Goal: Information Seeking & Learning: Learn about a topic

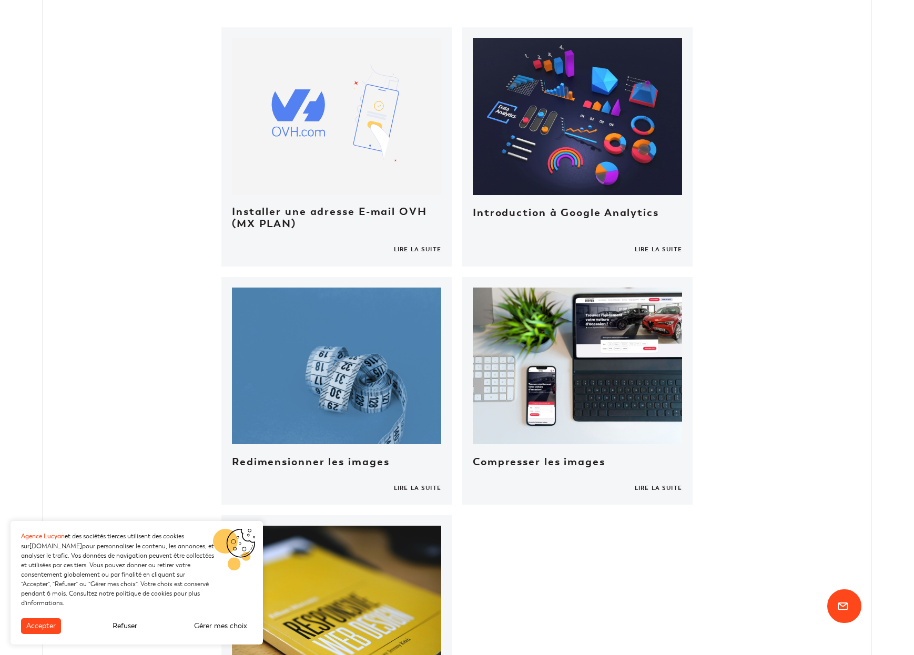
scroll to position [405, 0]
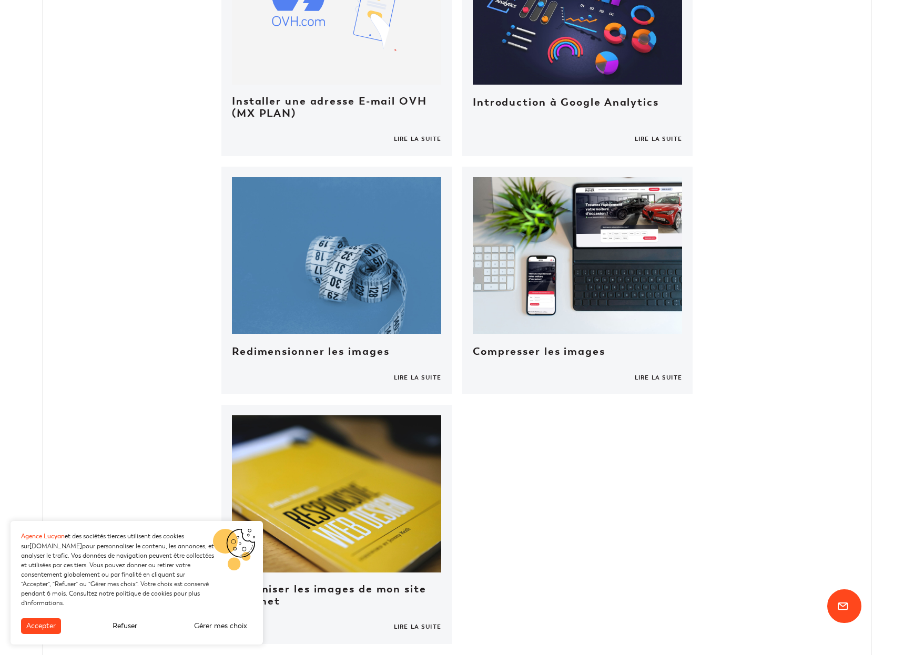
click at [575, 208] on link at bounding box center [577, 281] width 230 height 228
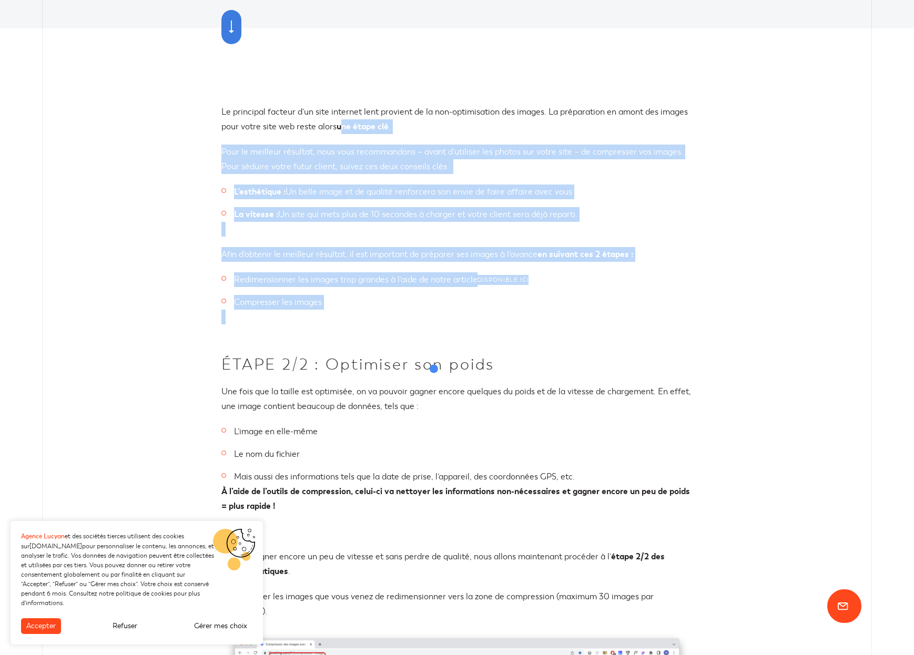
scroll to position [194, 0]
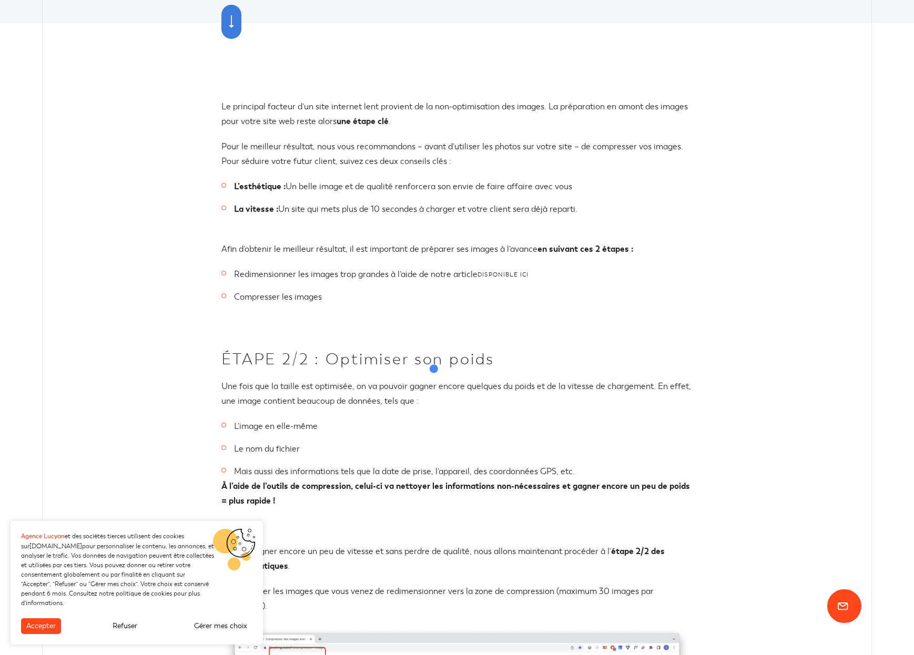
click at [441, 381] on p "Une fois que la taille est optimisée, on va pouvoir gagner encore quelques du p…" at bounding box center [456, 393] width 471 height 29
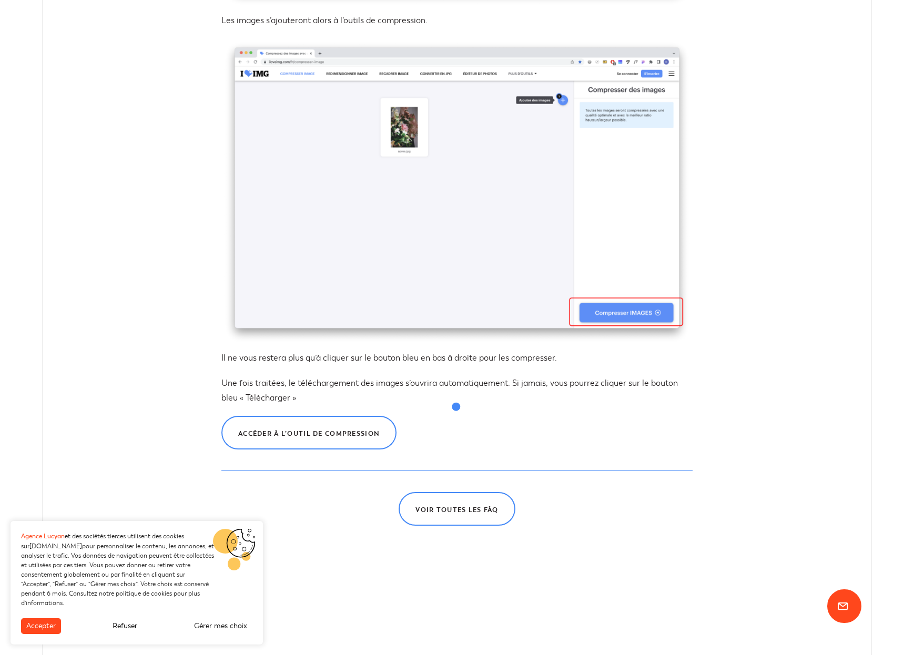
scroll to position [1126, 0]
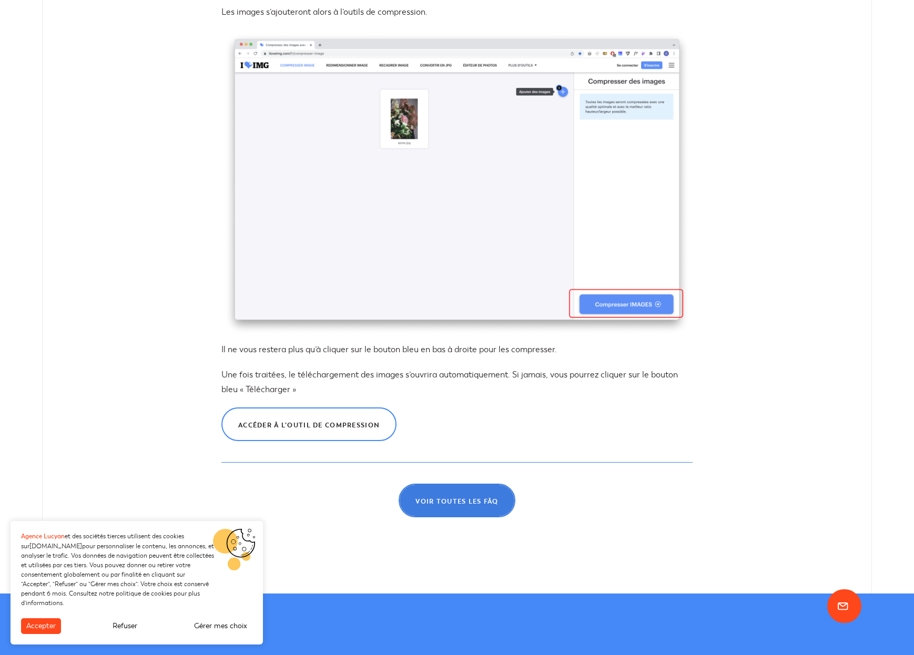
click at [476, 513] on link "Voir toutes les FàQ" at bounding box center [457, 501] width 116 height 34
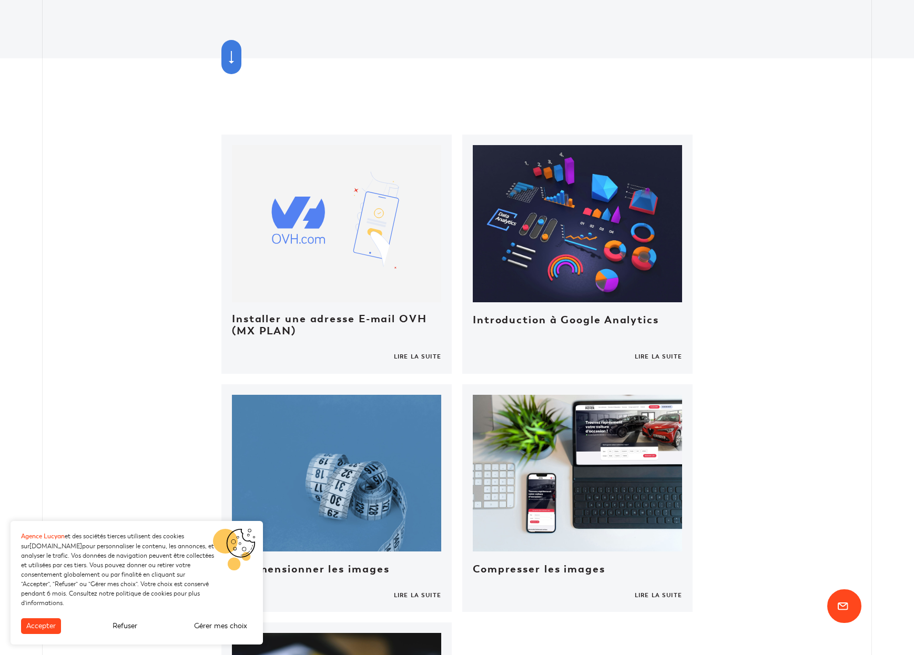
scroll to position [197, 0]
